Goal: Find specific page/section: Find specific page/section

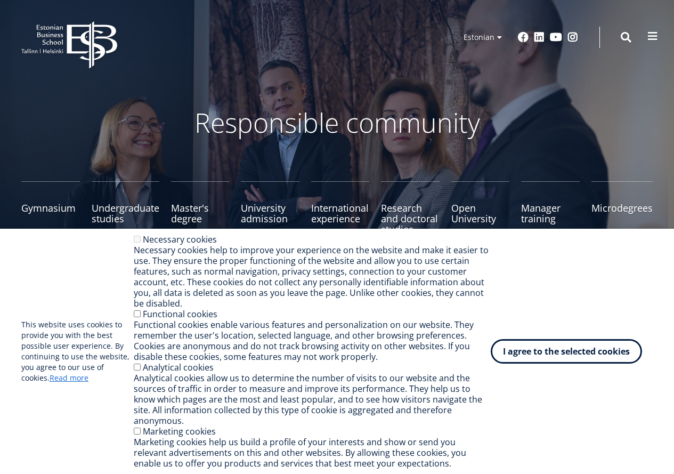
click at [649, 33] on span at bounding box center [652, 36] width 11 height 11
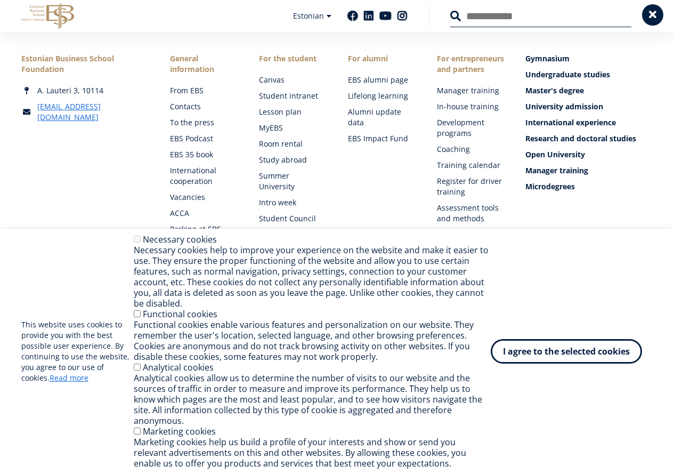
click at [649, 17] on span at bounding box center [652, 15] width 11 height 11
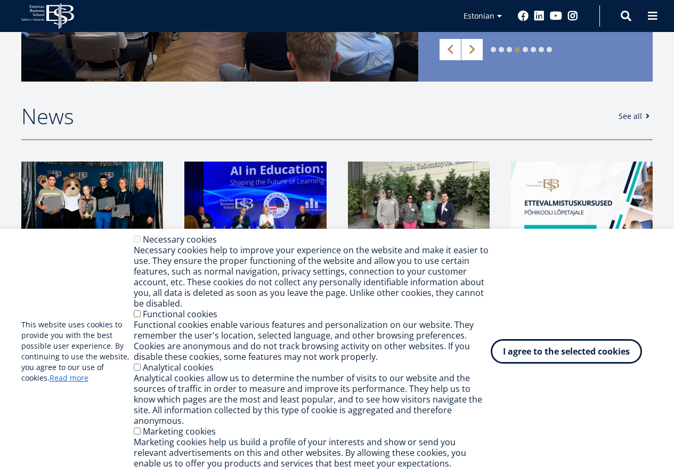
scroll to position [533, 0]
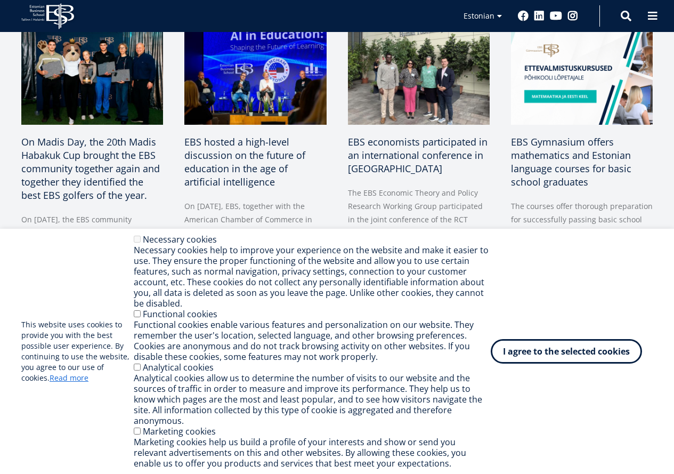
drag, startPoint x: 542, startPoint y: 359, endPoint x: 575, endPoint y: 335, distance: 41.1
click at [543, 357] on font "I agree to the selected cookies" at bounding box center [566, 351] width 127 height 12
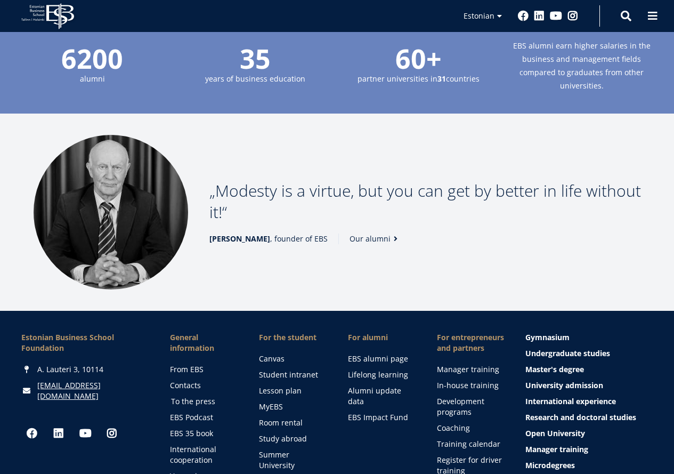
scroll to position [1332, 0]
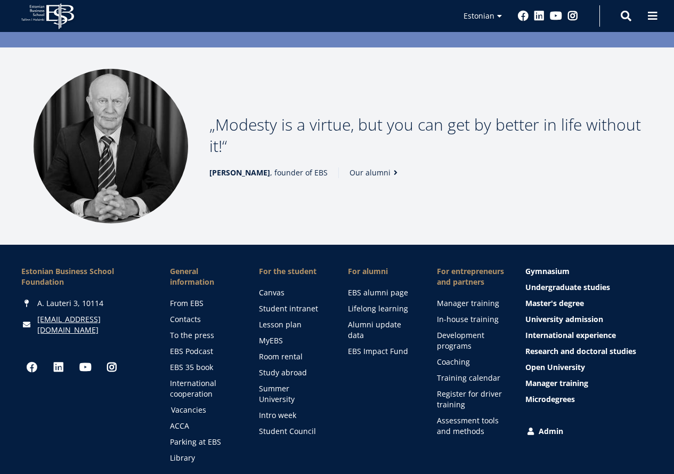
click at [182, 404] on font "Vacancies" at bounding box center [188, 409] width 35 height 10
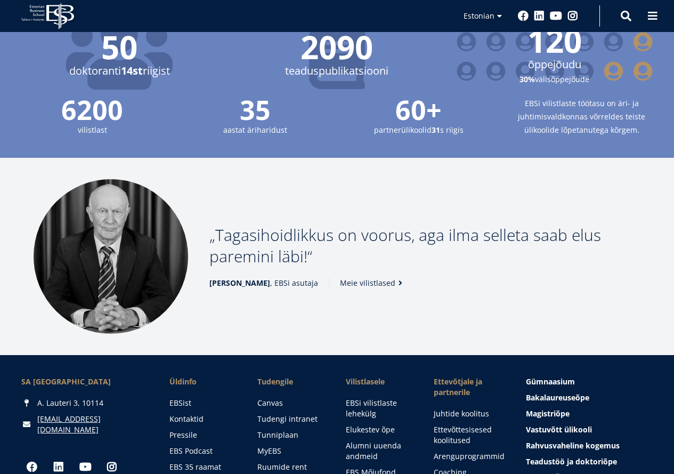
scroll to position [1337, 0]
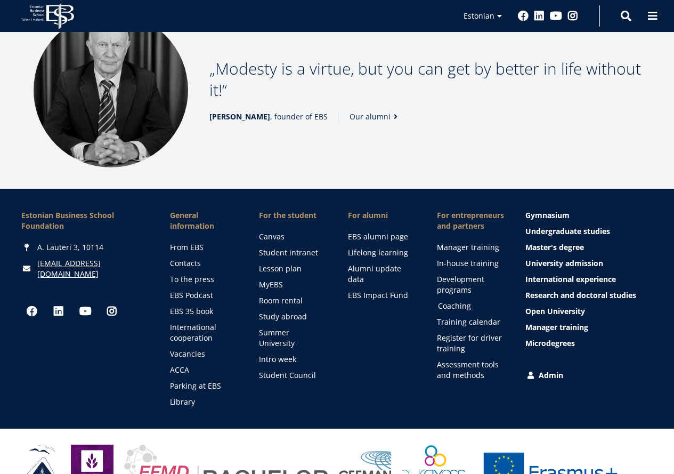
scroll to position [1334, 0]
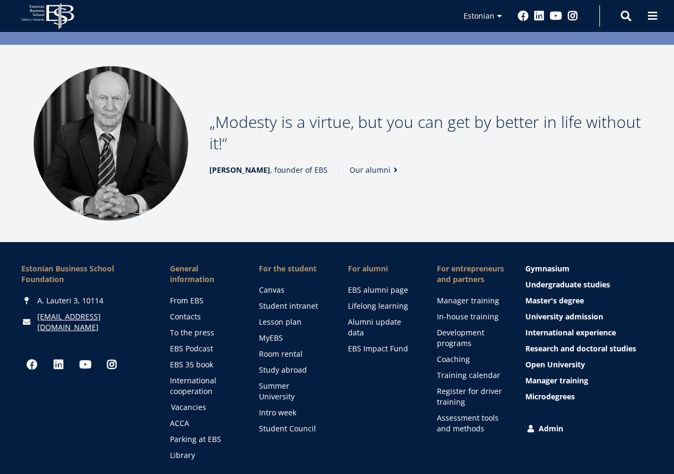
click at [190, 402] on font "Vacancies" at bounding box center [188, 407] width 35 height 10
